Goal: Find specific page/section: Find specific page/section

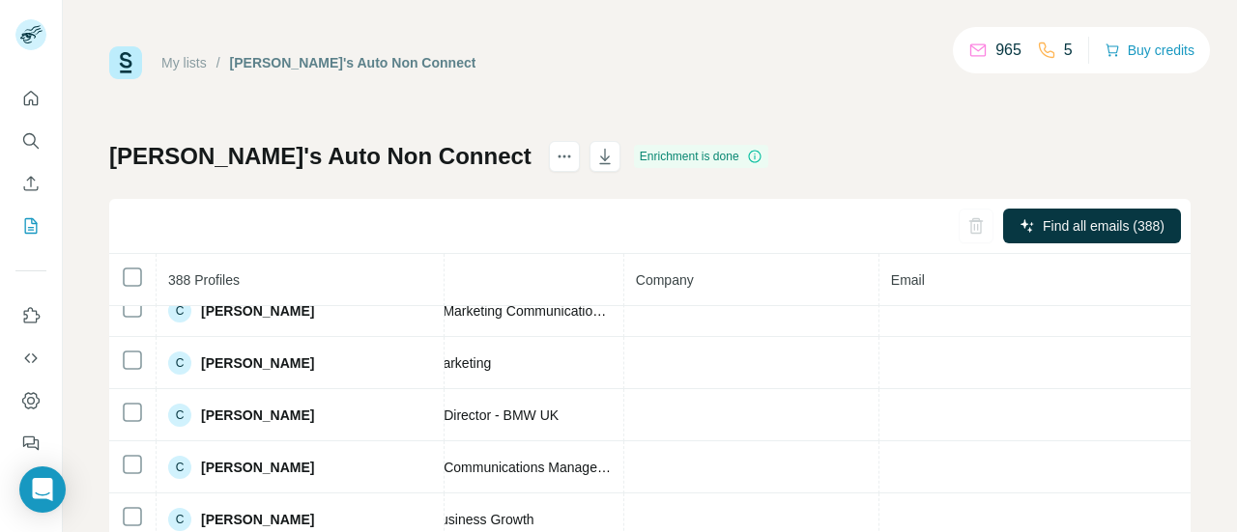
scroll to position [5044, 303]
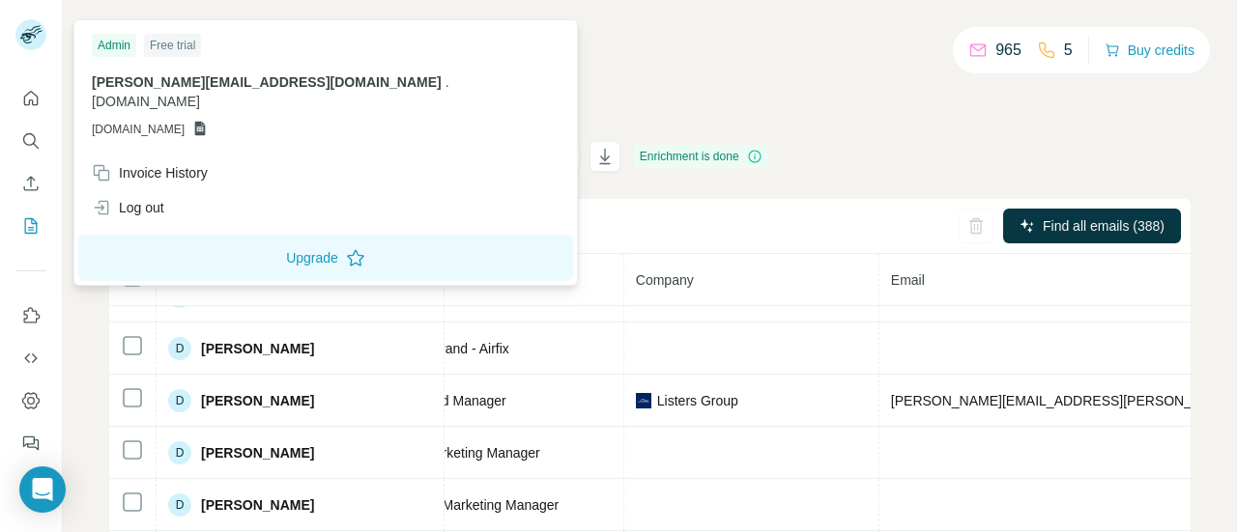
click at [27, 28] on rect at bounding box center [30, 34] width 31 height 31
click at [25, 107] on icon "Quick start" at bounding box center [30, 98] width 19 height 19
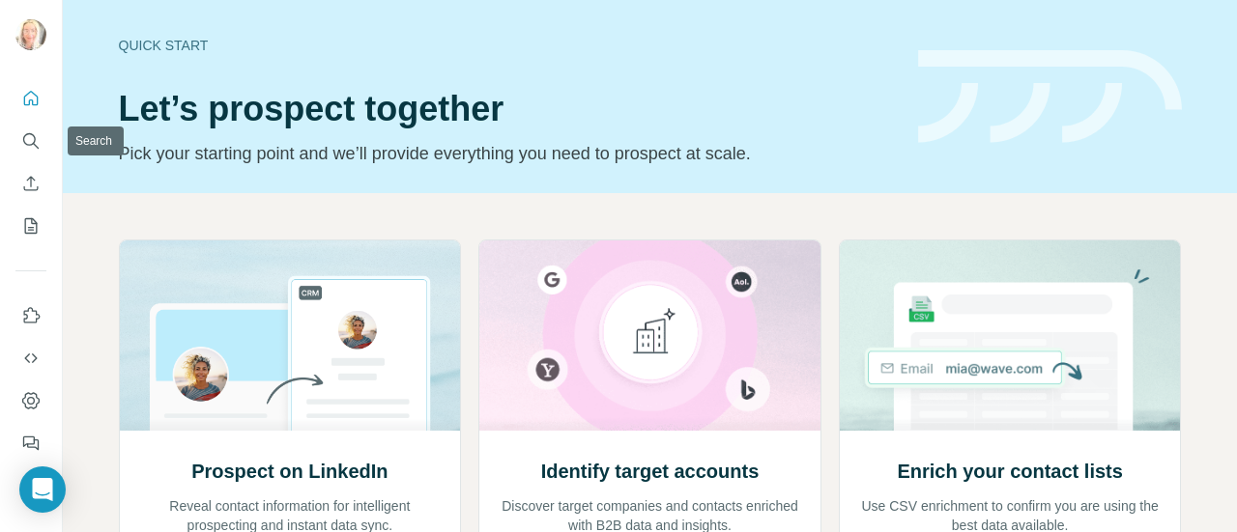
click at [11, 146] on div at bounding box center [31, 265] width 62 height 391
click at [35, 135] on icon "Search" at bounding box center [30, 140] width 19 height 19
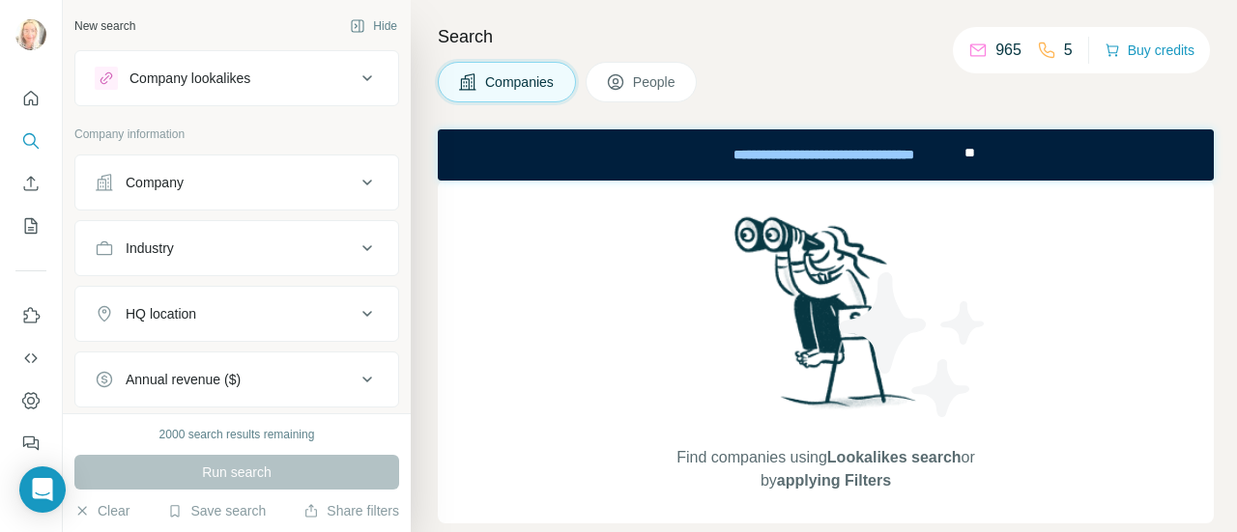
click at [634, 71] on button "People" at bounding box center [641, 82] width 112 height 41
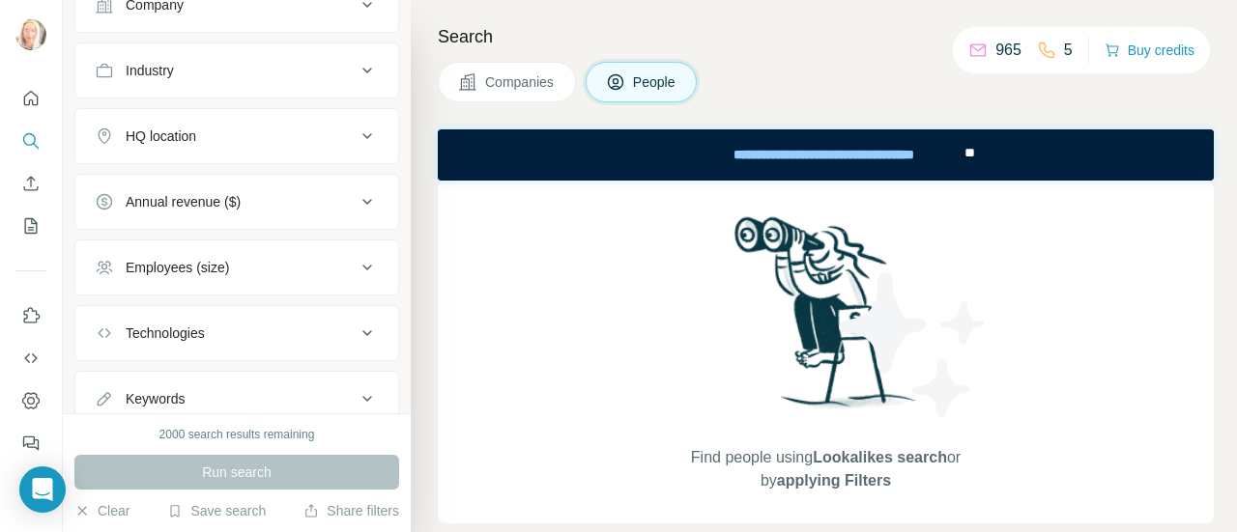
scroll to position [538, 0]
